Goal: Information Seeking & Learning: Learn about a topic

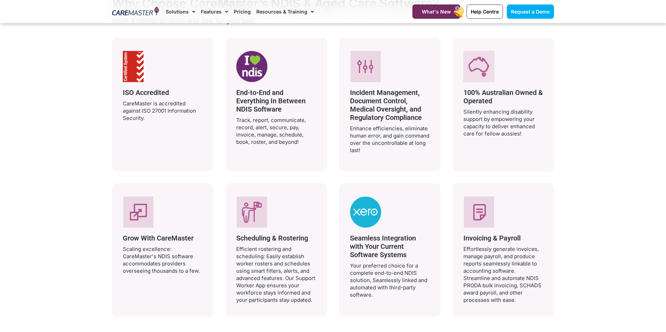
scroll to position [1311, 0]
drag, startPoint x: 117, startPoint y: 53, endPoint x: 173, endPoint y: 114, distance: 82.2
click at [173, 114] on div "ISO Accredited CareMaster is accredited against ISO 27001 Information Security." at bounding box center [163, 85] width 80 height 71
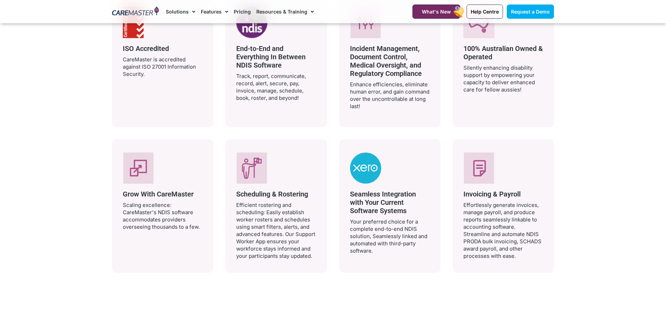
scroll to position [1301, 0]
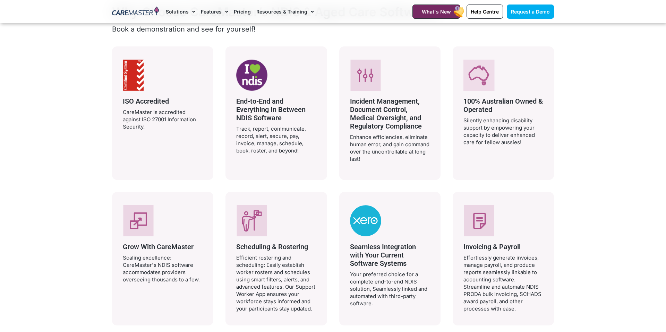
click at [129, 98] on span "ISO Accredited" at bounding box center [146, 101] width 46 height 8
drag, startPoint x: 123, startPoint y: 100, endPoint x: 144, endPoint y: 124, distance: 32.9
click at [145, 124] on div "ISO Accredited CareMaster is accredited against ISO 27001 Information Security." at bounding box center [163, 113] width 80 height 33
click at [122, 101] on div "ISO Accredited CareMaster is accredited against ISO 27001 Information Security." at bounding box center [162, 113] width 101 height 134
drag, startPoint x: 122, startPoint y: 101, endPoint x: 147, endPoint y: 123, distance: 33.4
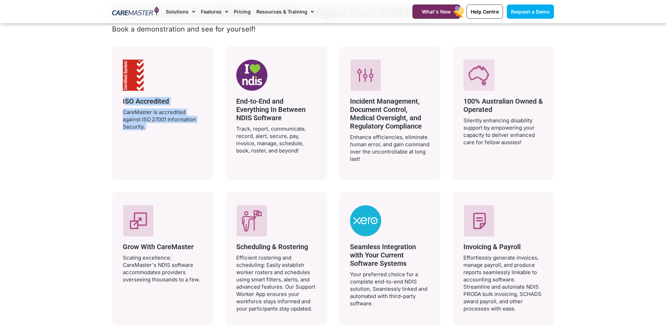
click at [147, 123] on div "ISO Accredited CareMaster is accredited against ISO 27001 Information Security." at bounding box center [162, 113] width 101 height 134
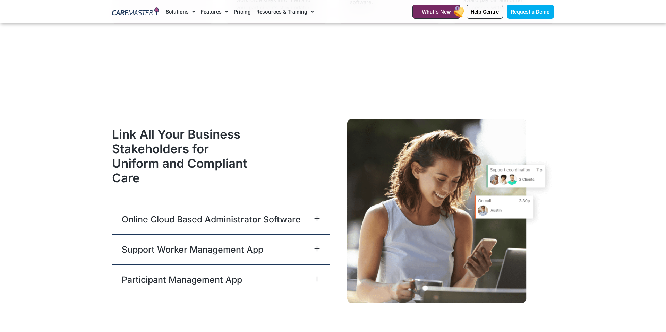
scroll to position [1627, 0]
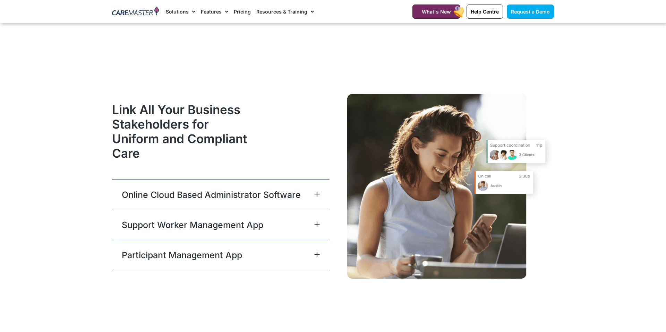
click at [293, 195] on link "Online Cloud Based Administrator Software" at bounding box center [211, 195] width 179 height 12
click at [316, 194] on icon at bounding box center [317, 194] width 5 height 5
click at [319, 194] on icon at bounding box center [317, 194] width 6 height 6
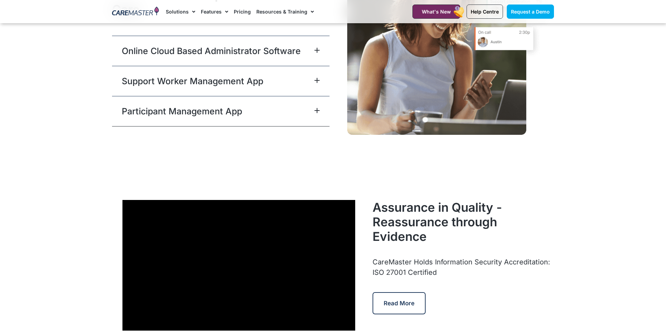
scroll to position [1771, 0]
